Goal: Check status: Check status

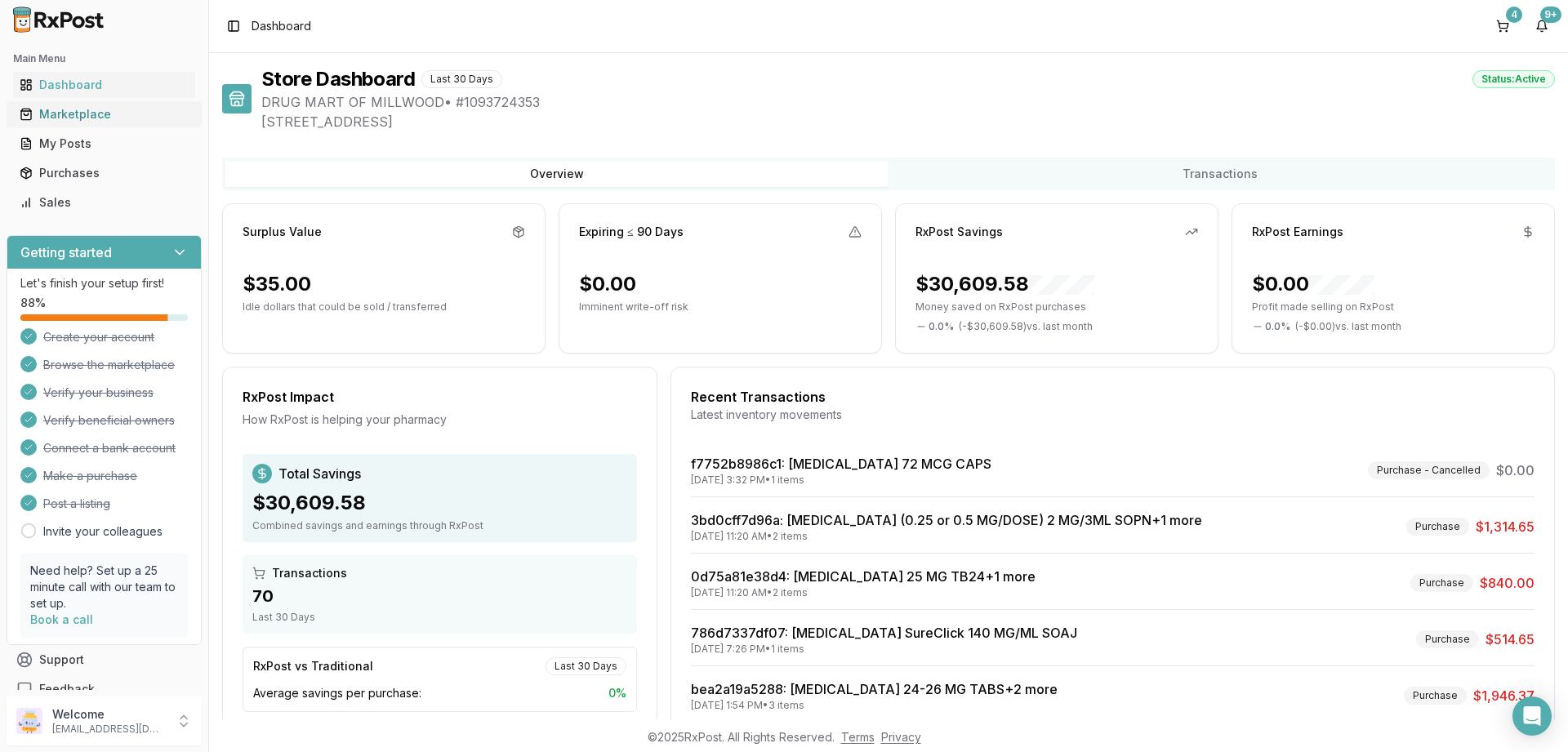
click at [68, 121] on div "Marketplace" at bounding box center [104, 114] width 169 height 16
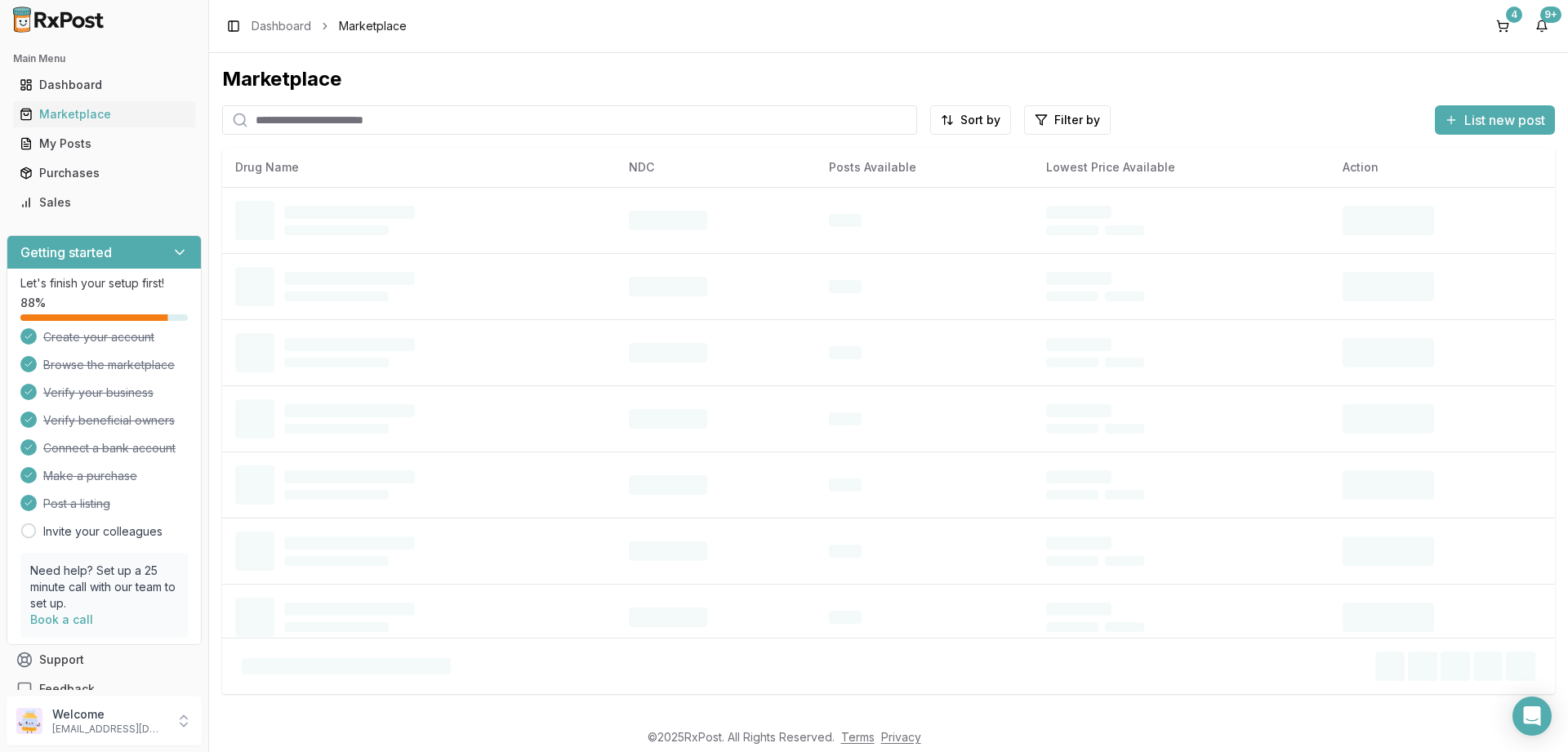
click at [292, 120] on input "search" at bounding box center [569, 120] width 695 height 29
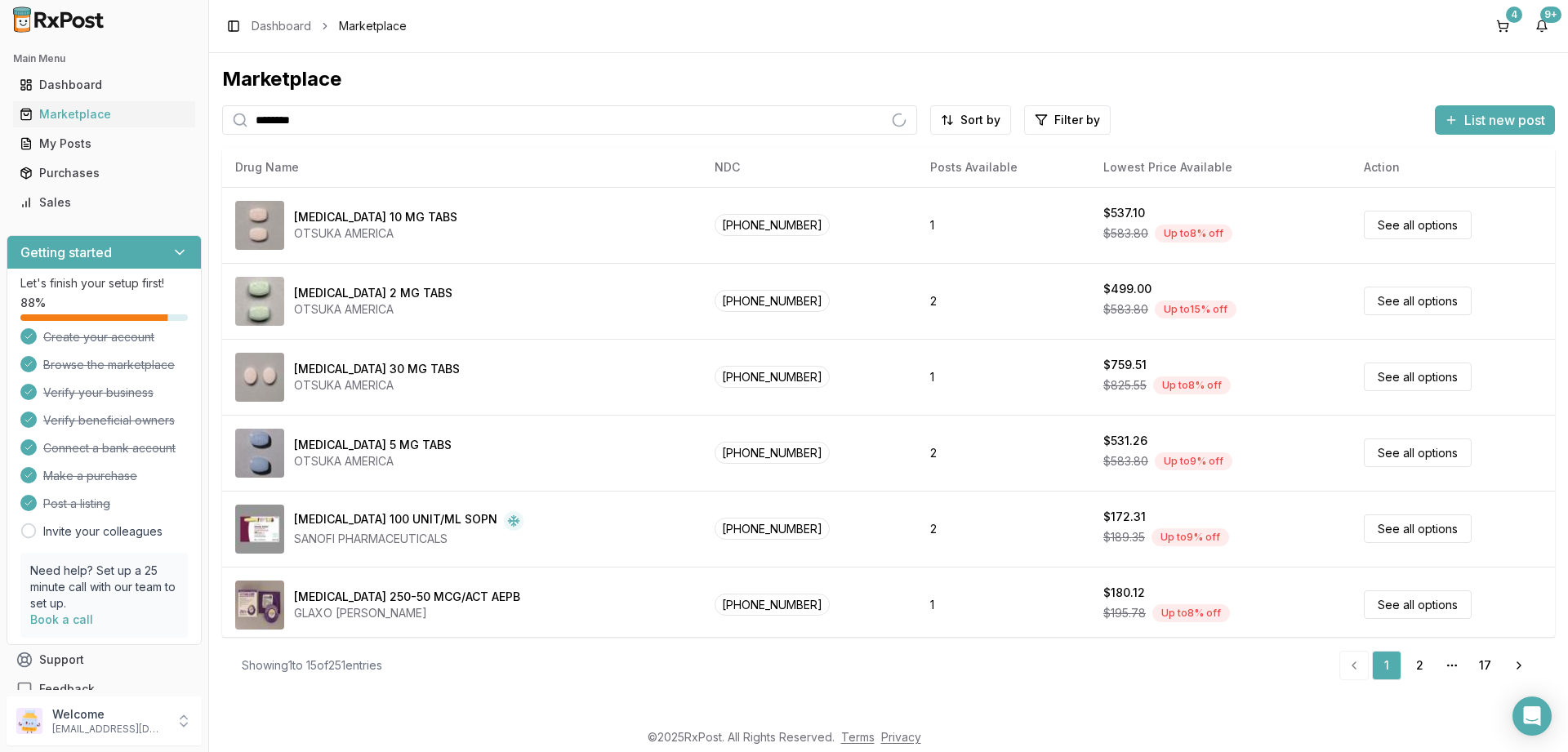
type input "********"
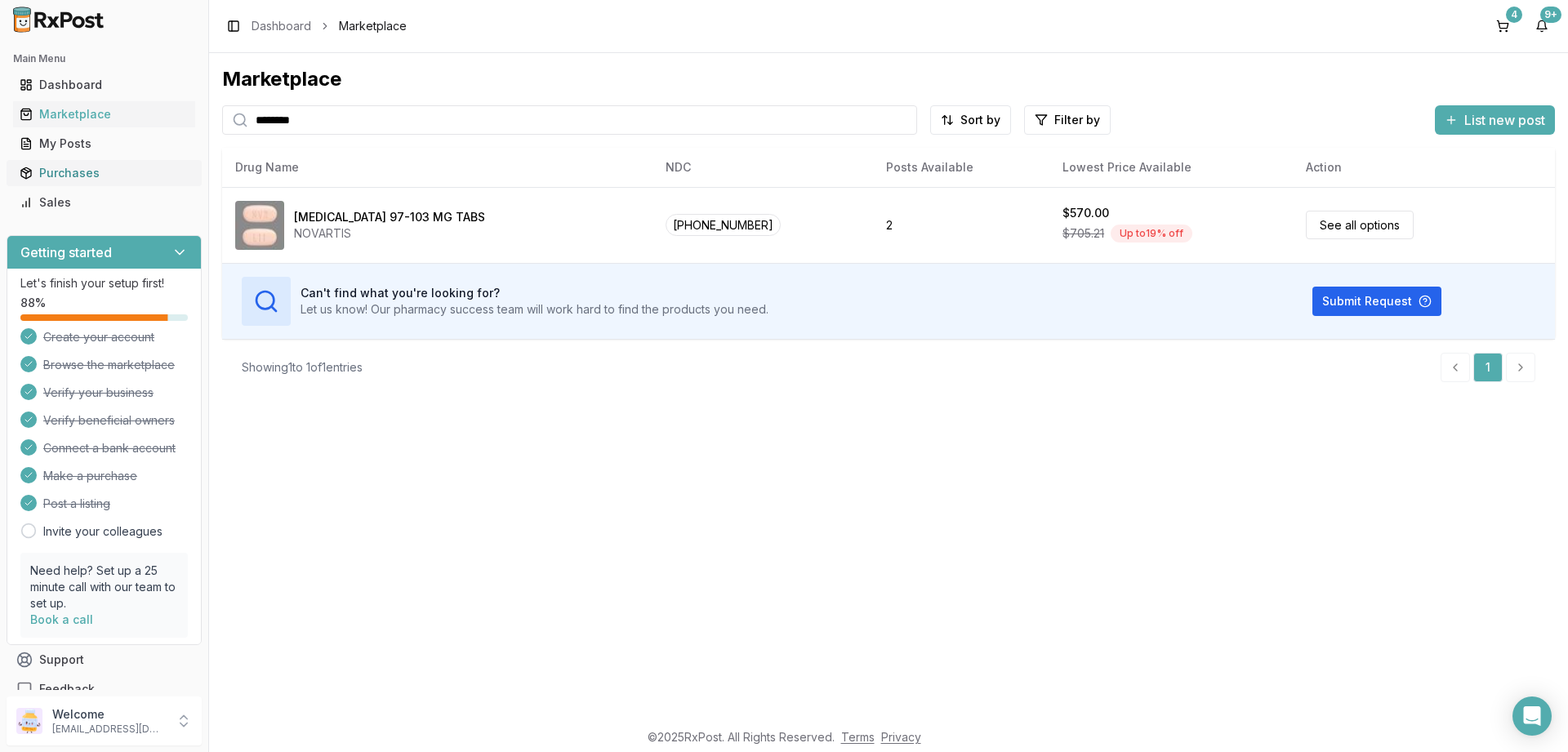
click at [16, 173] on link "Purchases" at bounding box center [104, 173] width 182 height 29
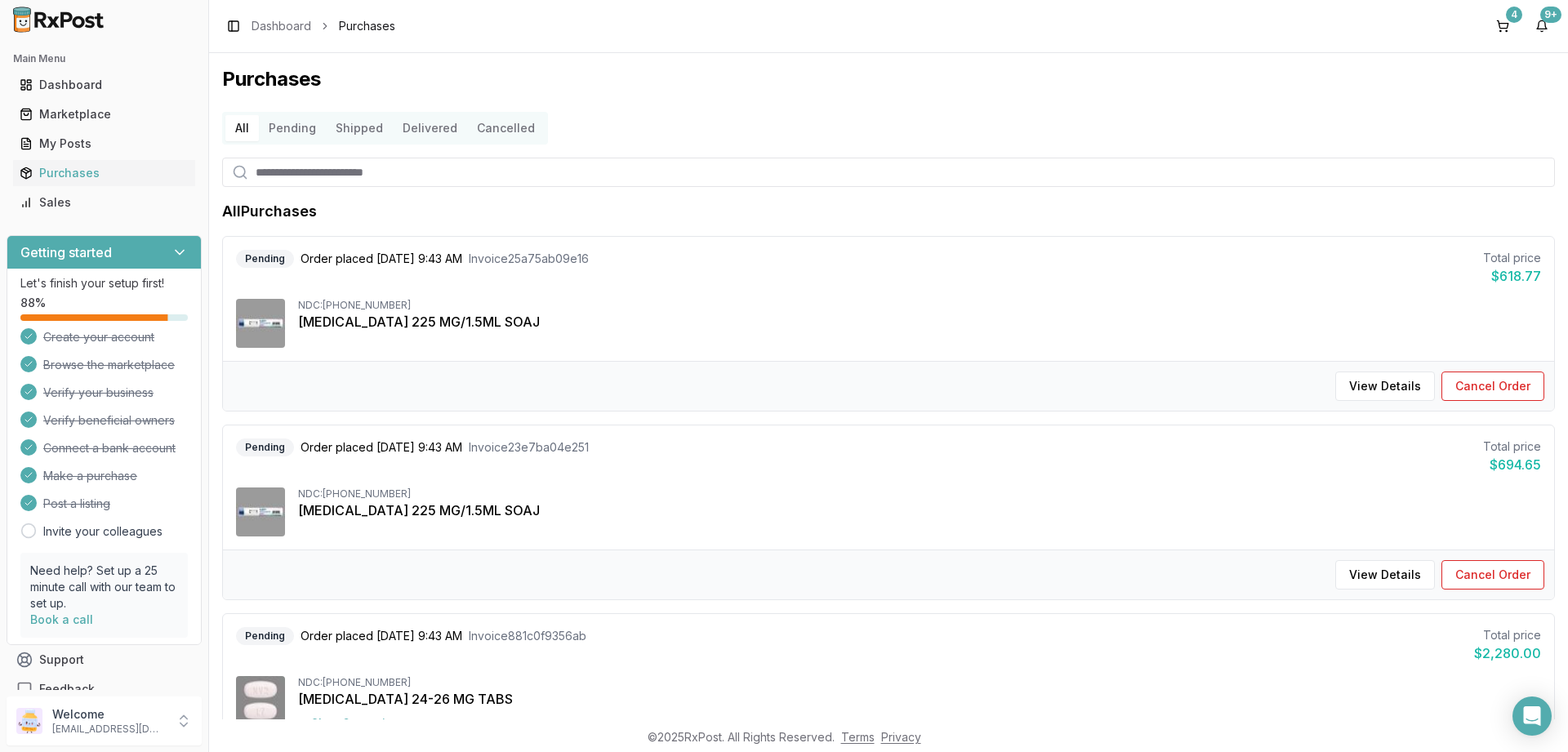
click at [278, 132] on button "Pending" at bounding box center [292, 128] width 67 height 26
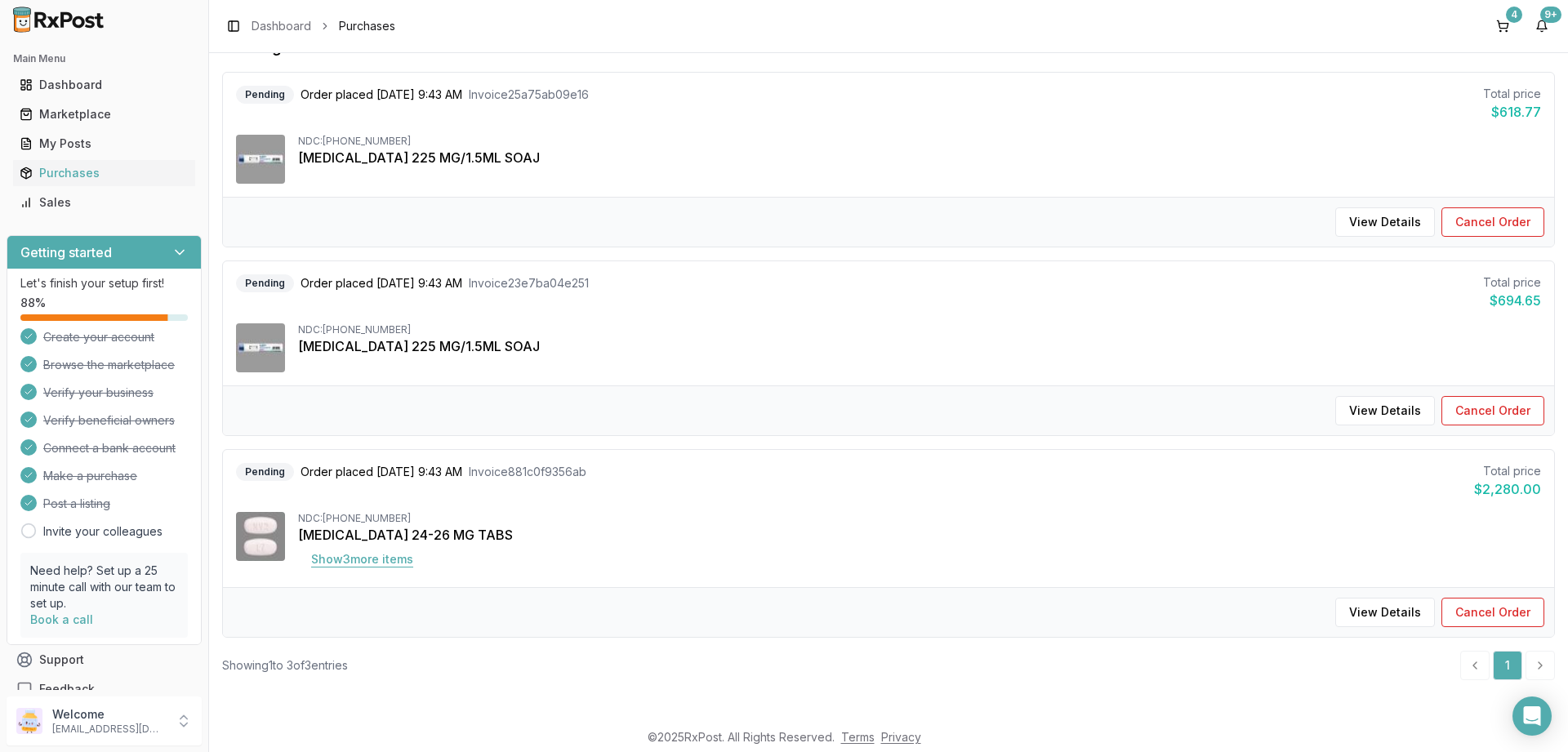
click at [385, 558] on button "Show 3 more item s" at bounding box center [363, 559] width 128 height 29
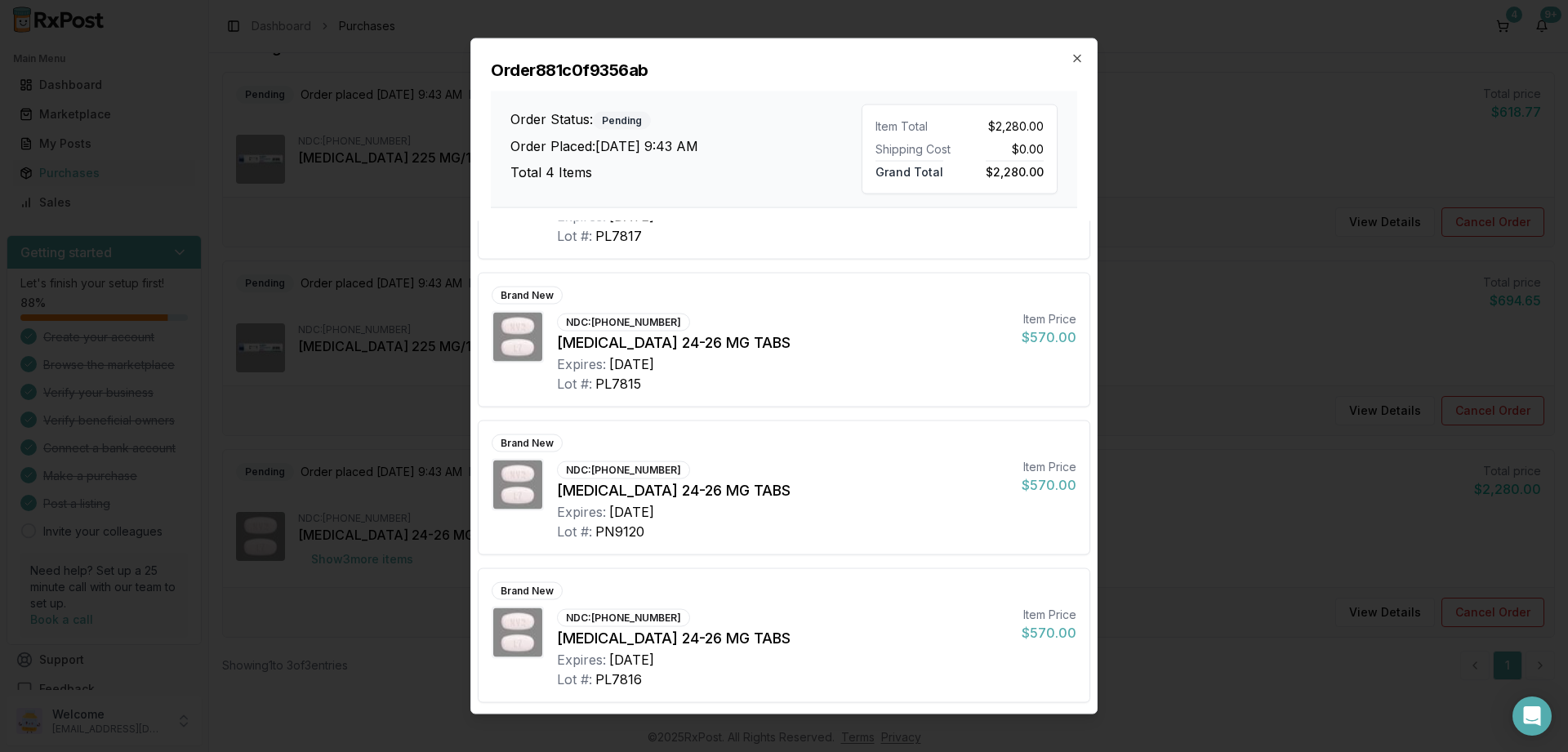
scroll to position [0, 0]
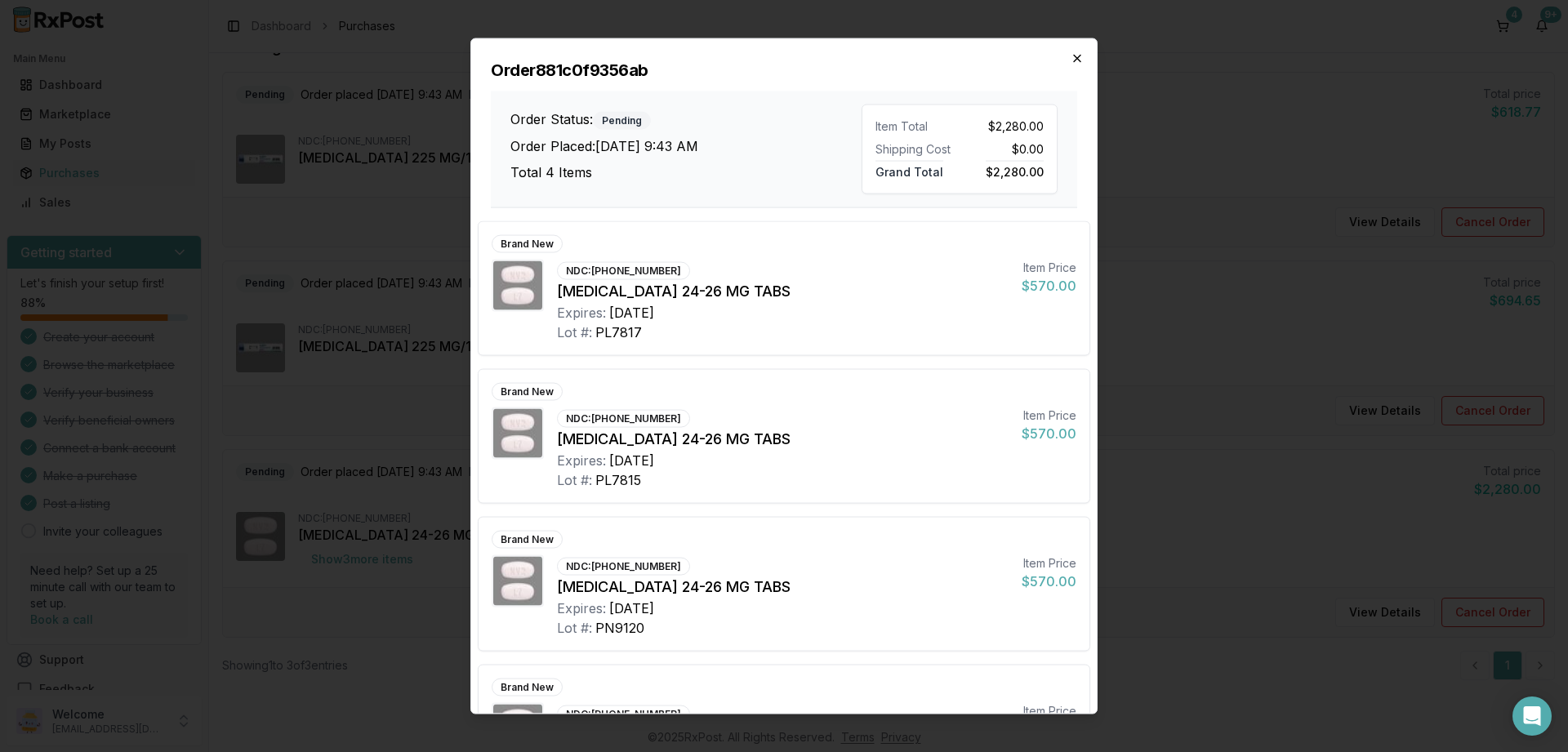
click at [1083, 62] on icon "button" at bounding box center [1077, 57] width 13 height 13
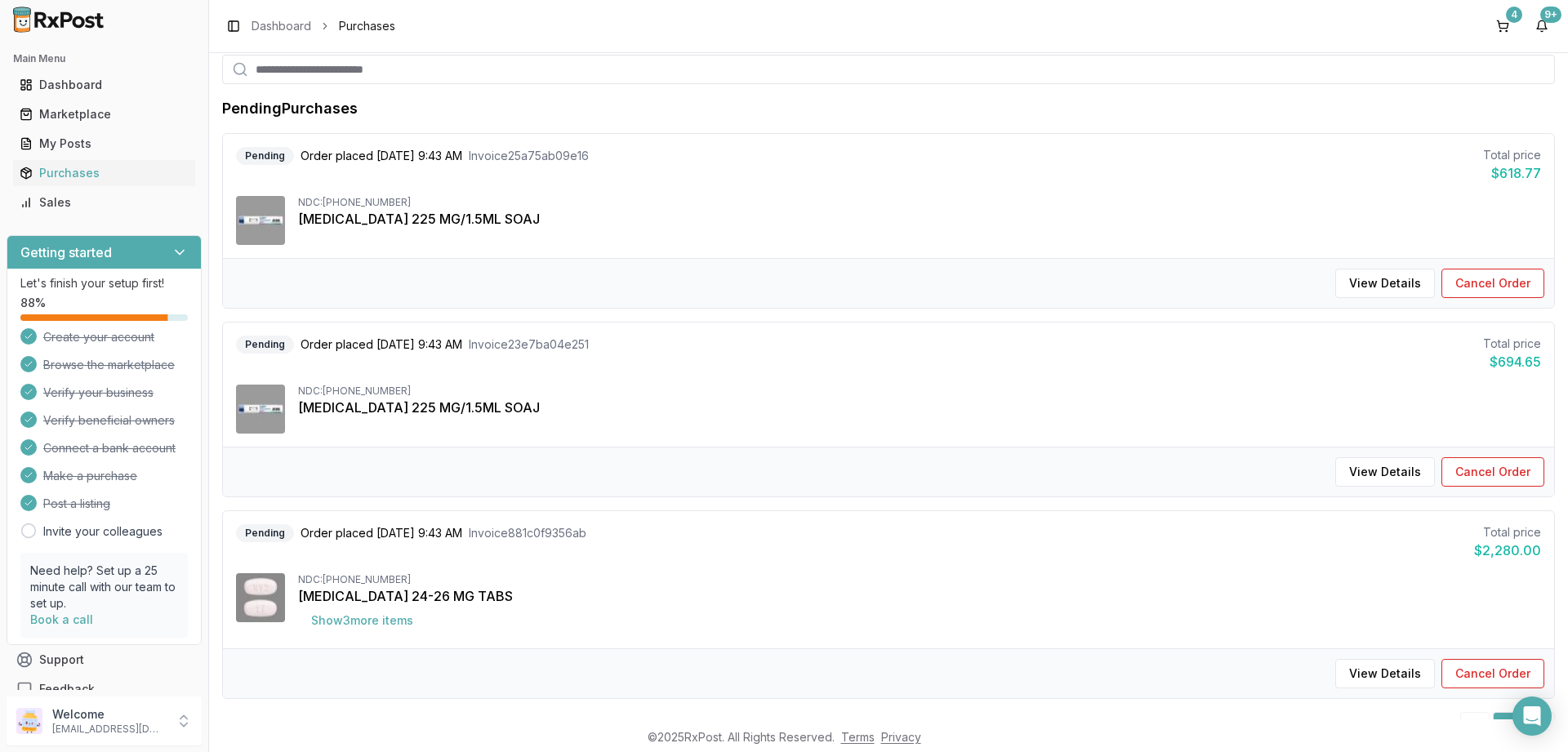
scroll to position [164, 0]
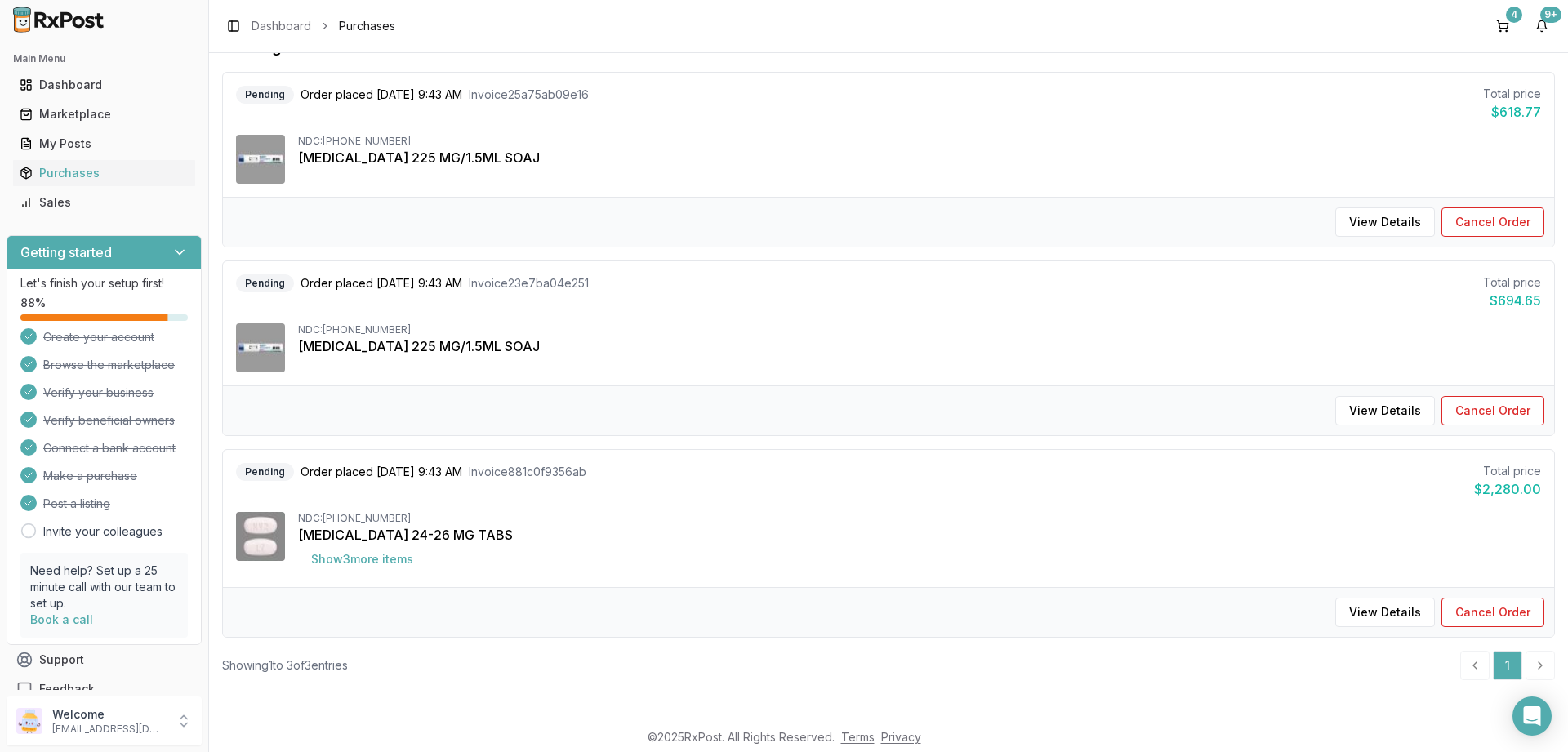
click at [398, 567] on button "Show 3 more item s" at bounding box center [363, 559] width 128 height 29
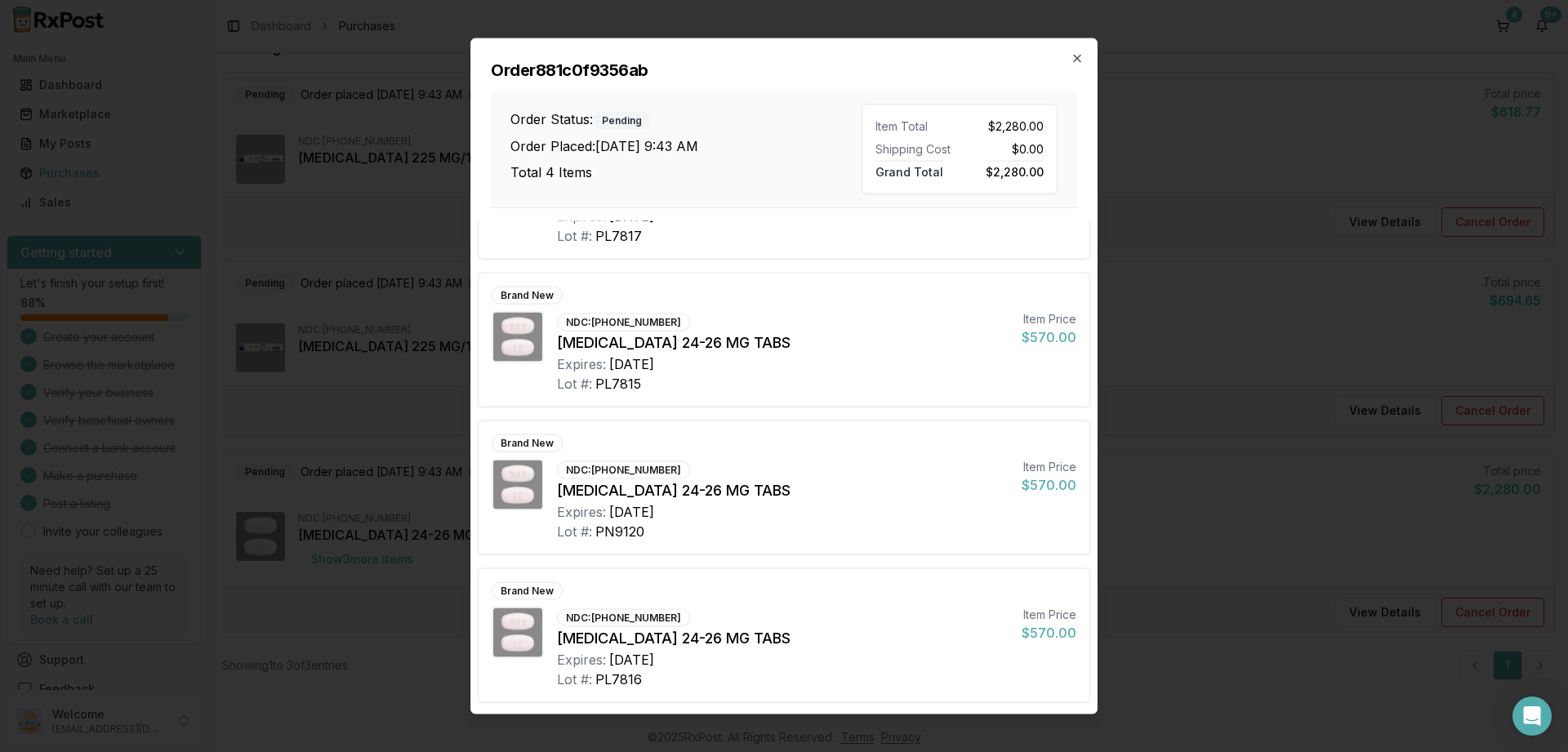
scroll to position [0, 0]
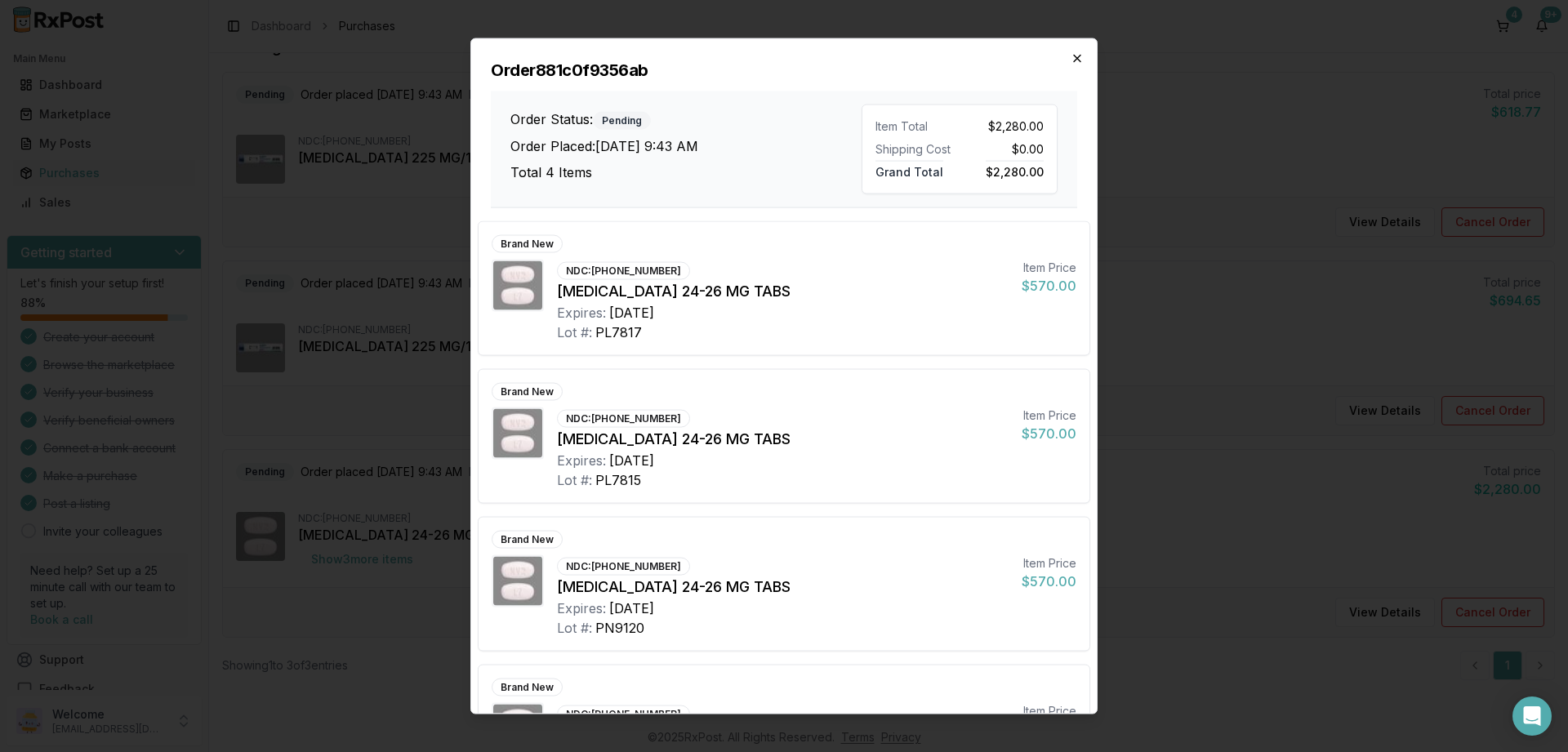
click at [1073, 60] on icon "button" at bounding box center [1077, 57] width 13 height 13
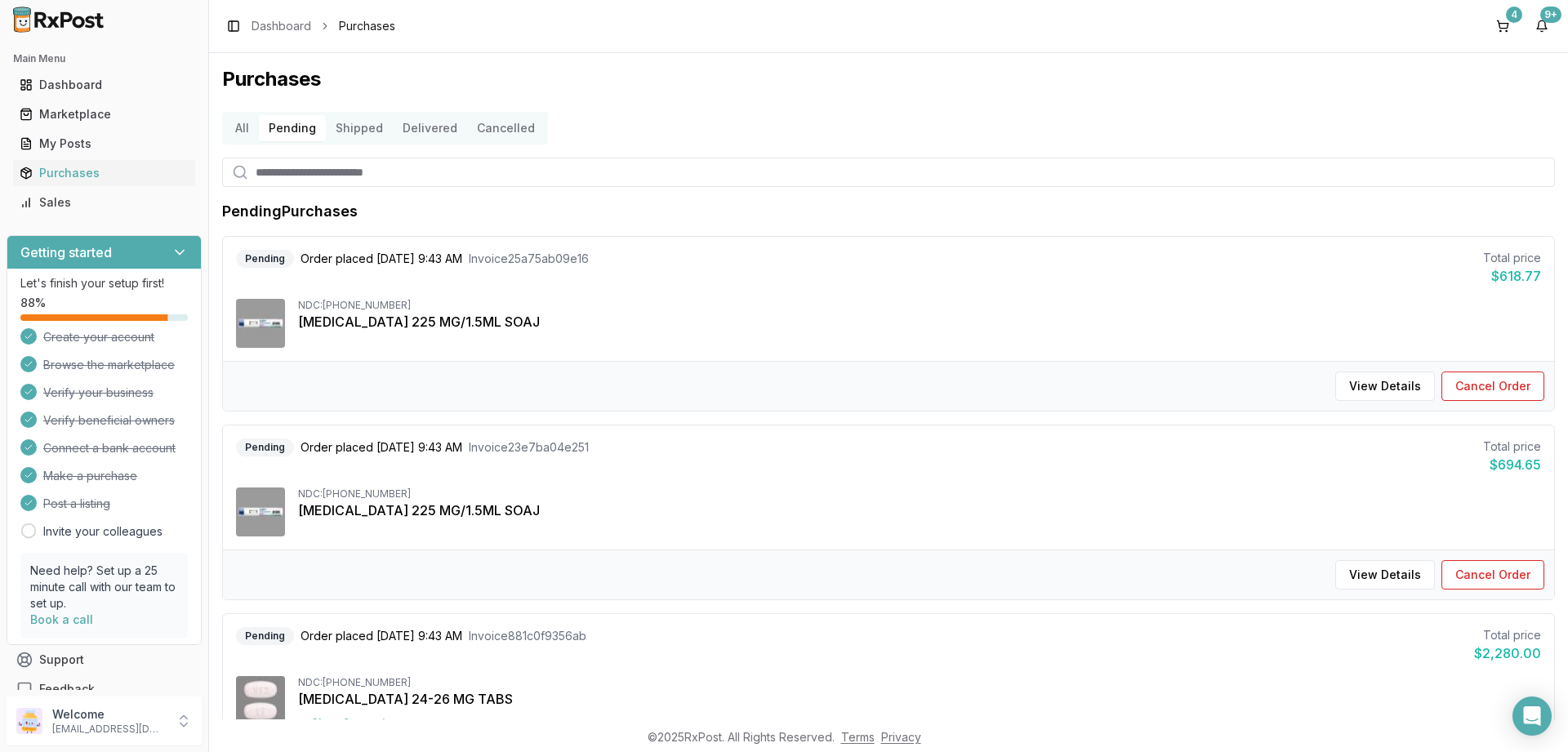
click at [360, 132] on button "Shipped" at bounding box center [359, 128] width 67 height 26
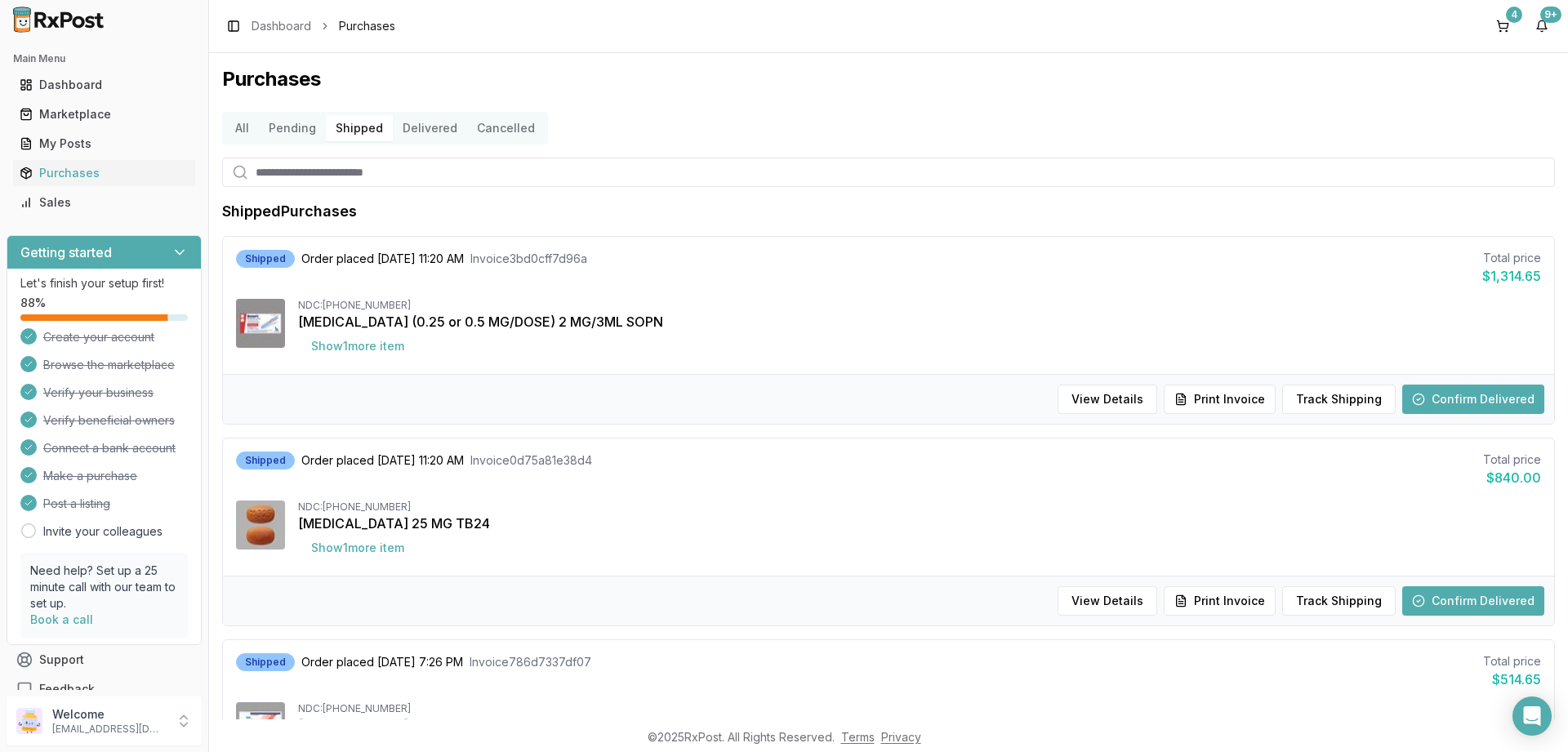
click at [416, 134] on button "Delivered" at bounding box center [430, 128] width 75 height 26
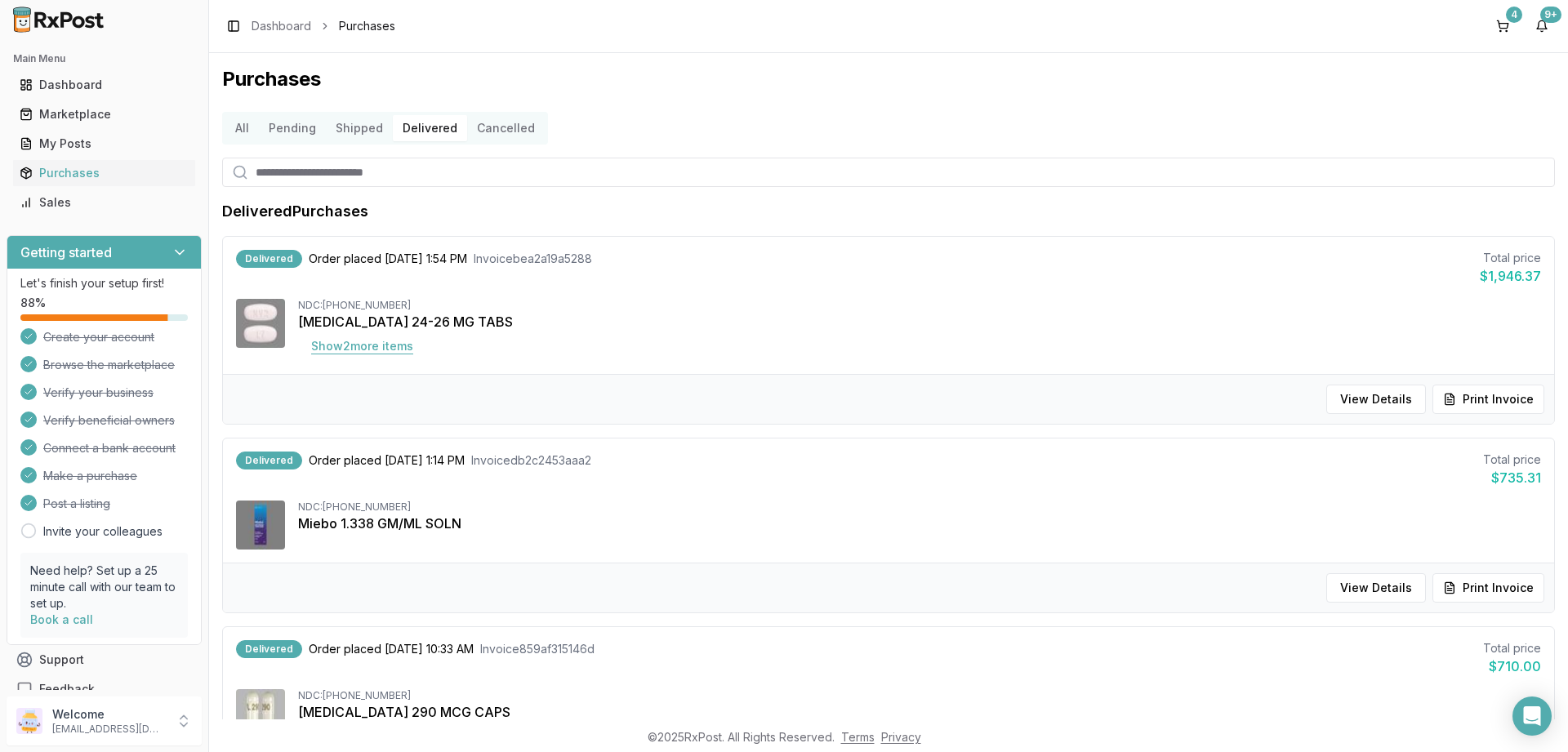
click at [374, 347] on button "Show 2 more item s" at bounding box center [363, 346] width 128 height 29
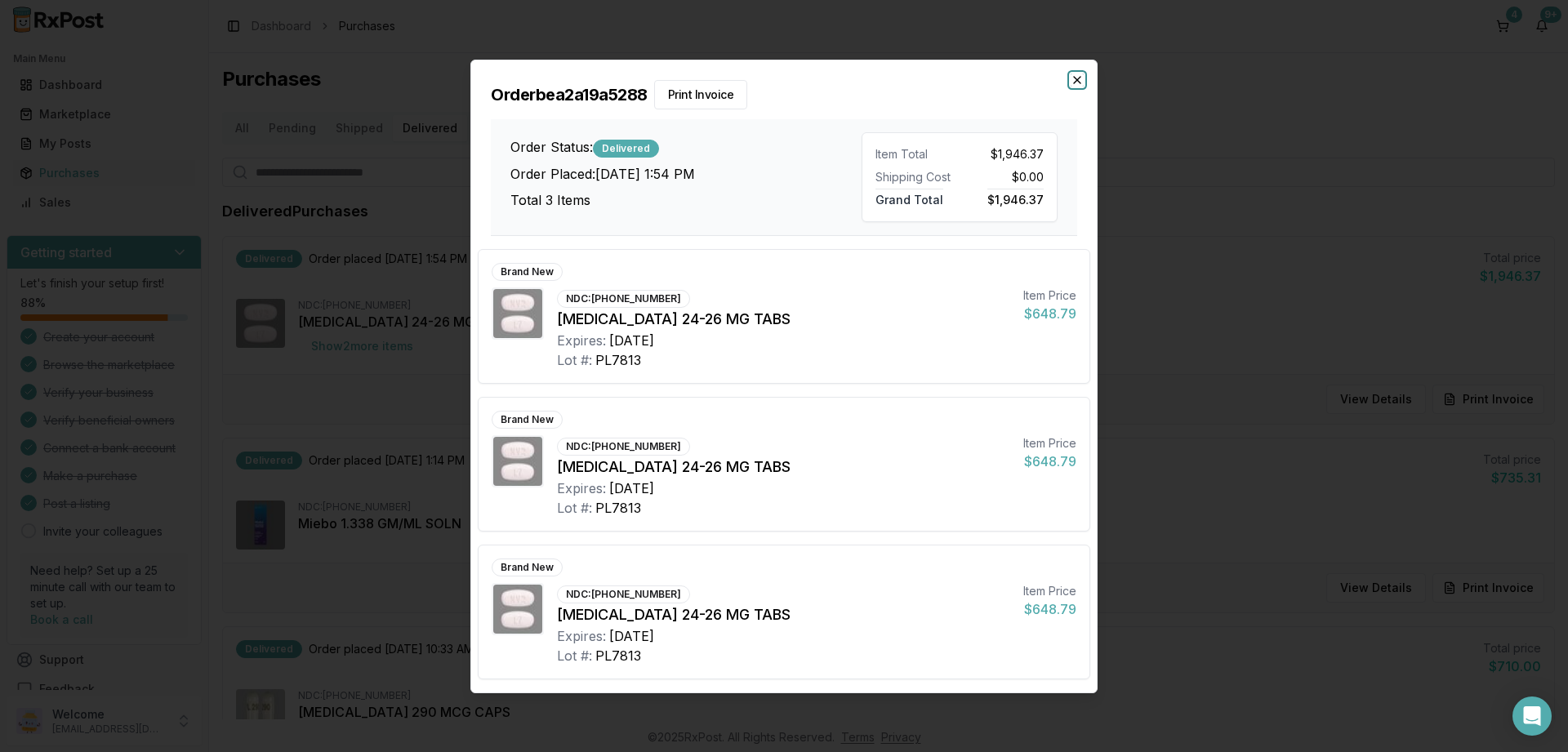
click at [1073, 76] on icon "button" at bounding box center [1077, 80] width 13 height 13
